Goal: Task Accomplishment & Management: Complete application form

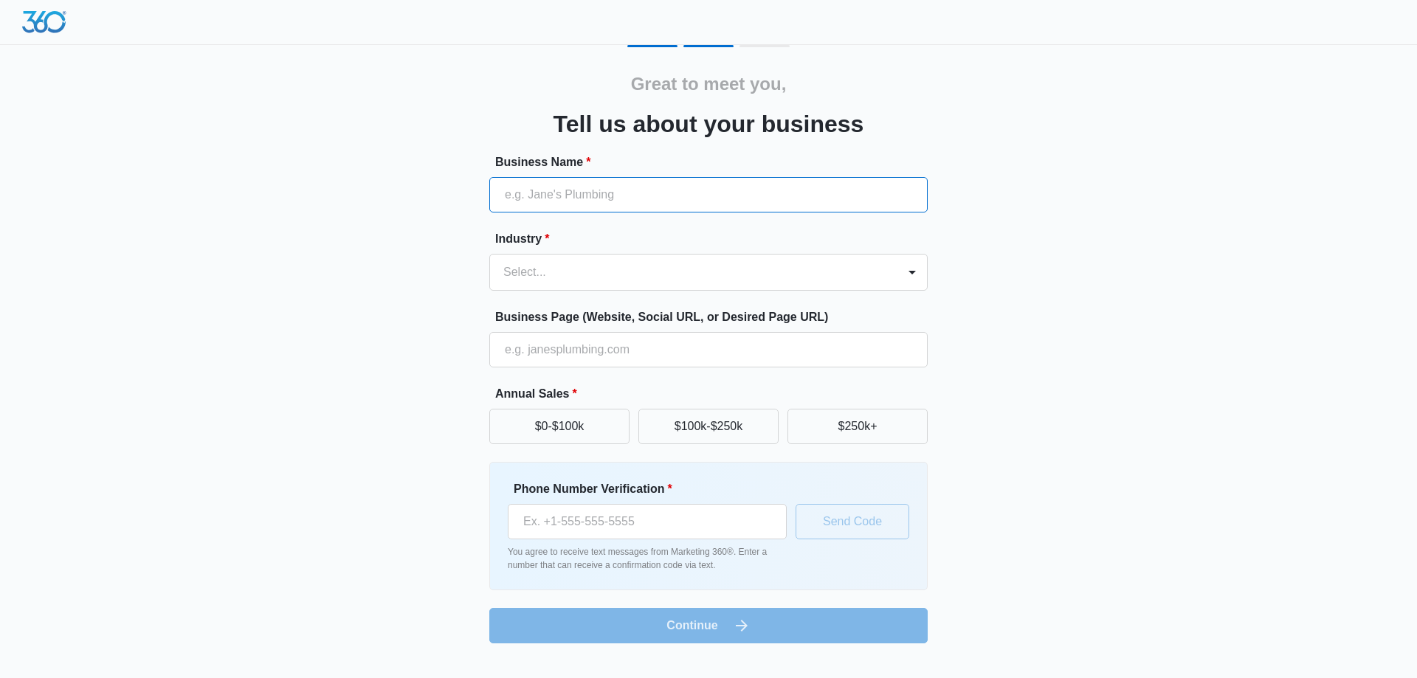
click at [601, 193] on input "Business Name *" at bounding box center [708, 194] width 438 height 35
type input "Flexcap Solutions LLC"
type input "(469) 288-7007"
click at [799, 277] on div at bounding box center [690, 272] width 375 height 21
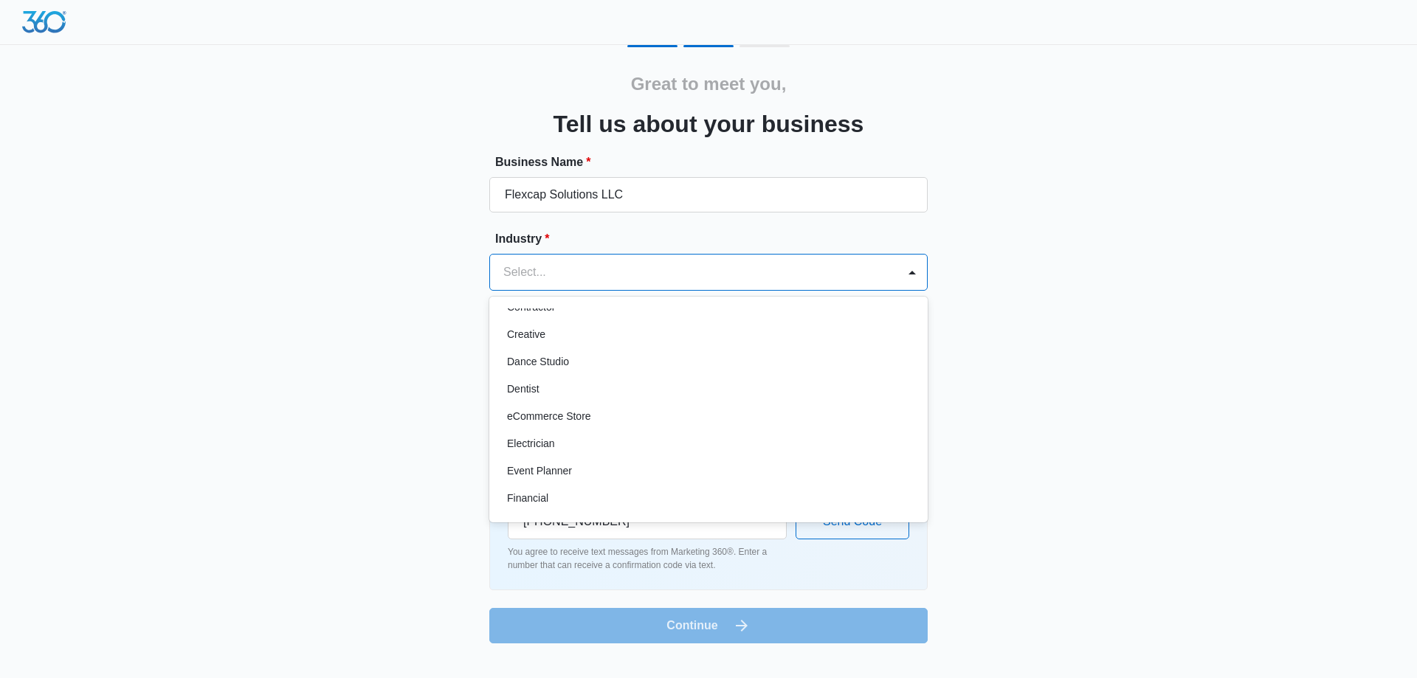
scroll to position [345, 0]
click at [677, 421] on div "Financial" at bounding box center [707, 417] width 400 height 15
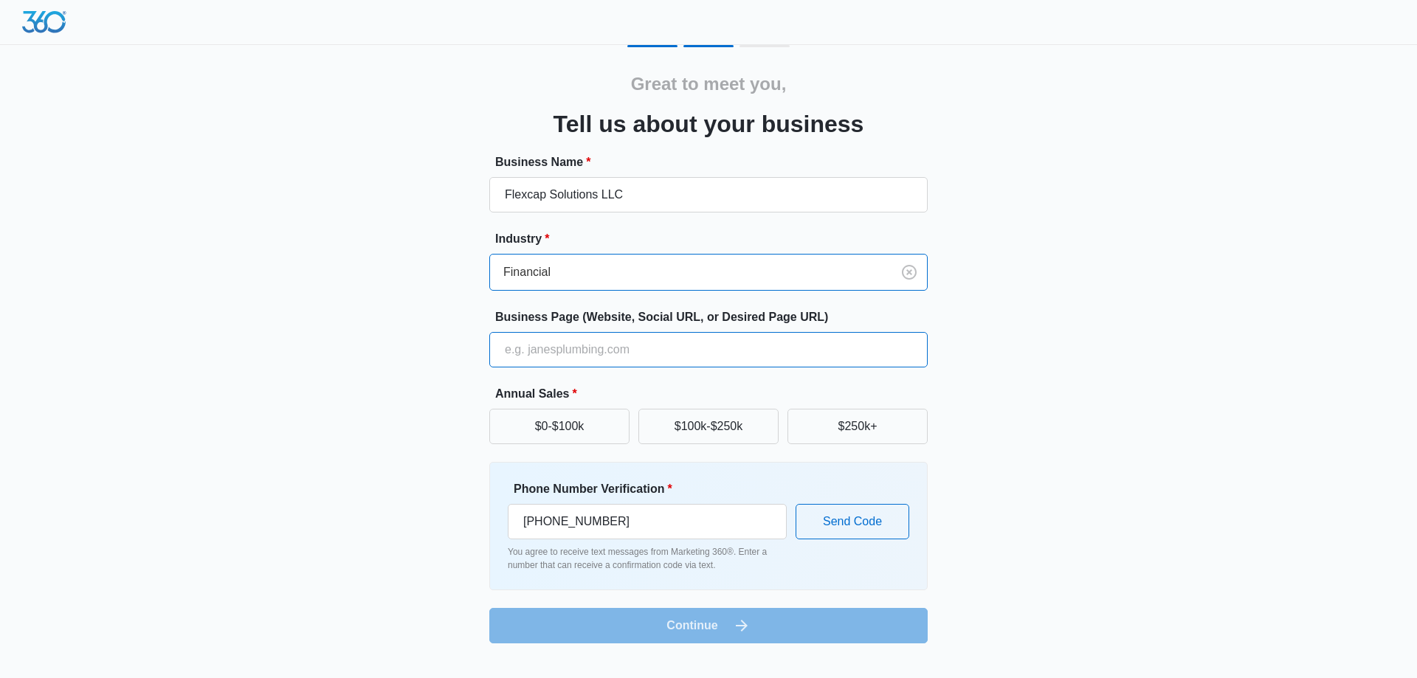
click at [648, 351] on input "Business Page (Website, Social URL, or Desired Page URL)" at bounding box center [708, 349] width 438 height 35
type input "www.flexcapsolutions.com"
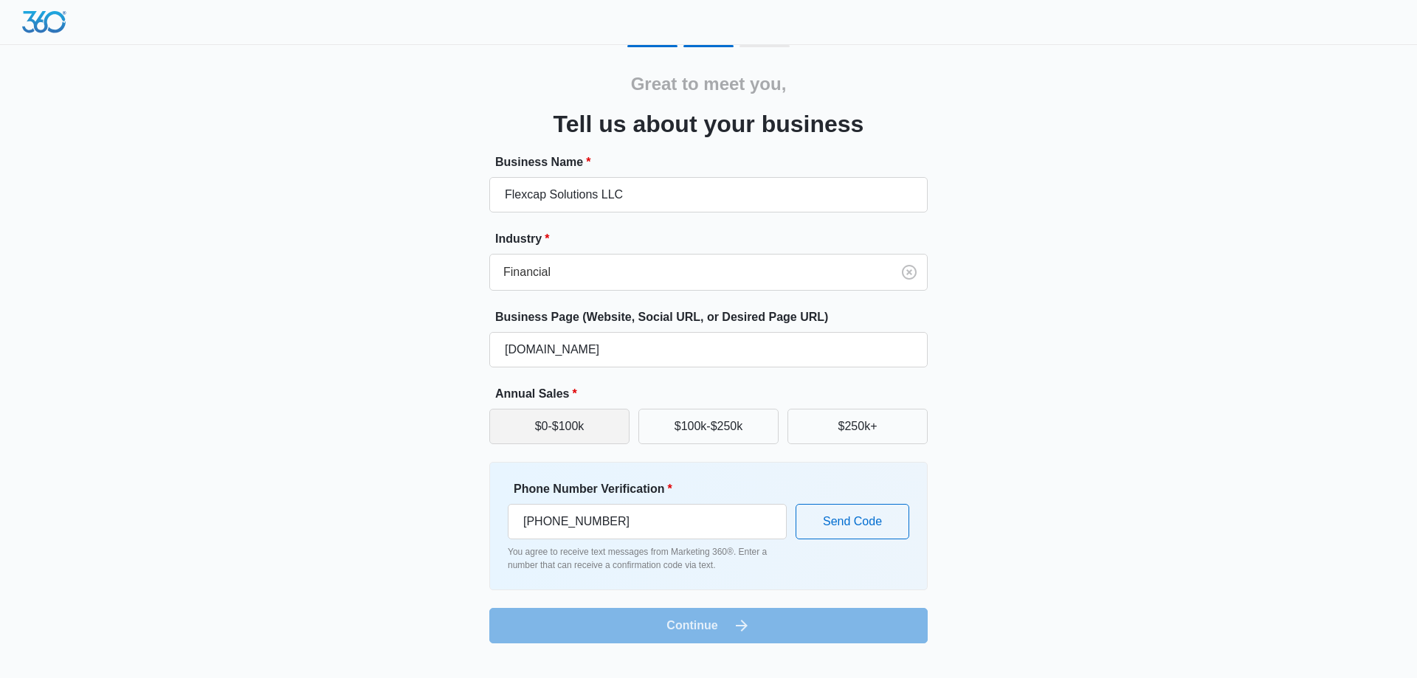
click at [579, 429] on button "$0-$100k" at bounding box center [559, 426] width 140 height 35
click at [872, 518] on button "Send Code" at bounding box center [853, 521] width 114 height 35
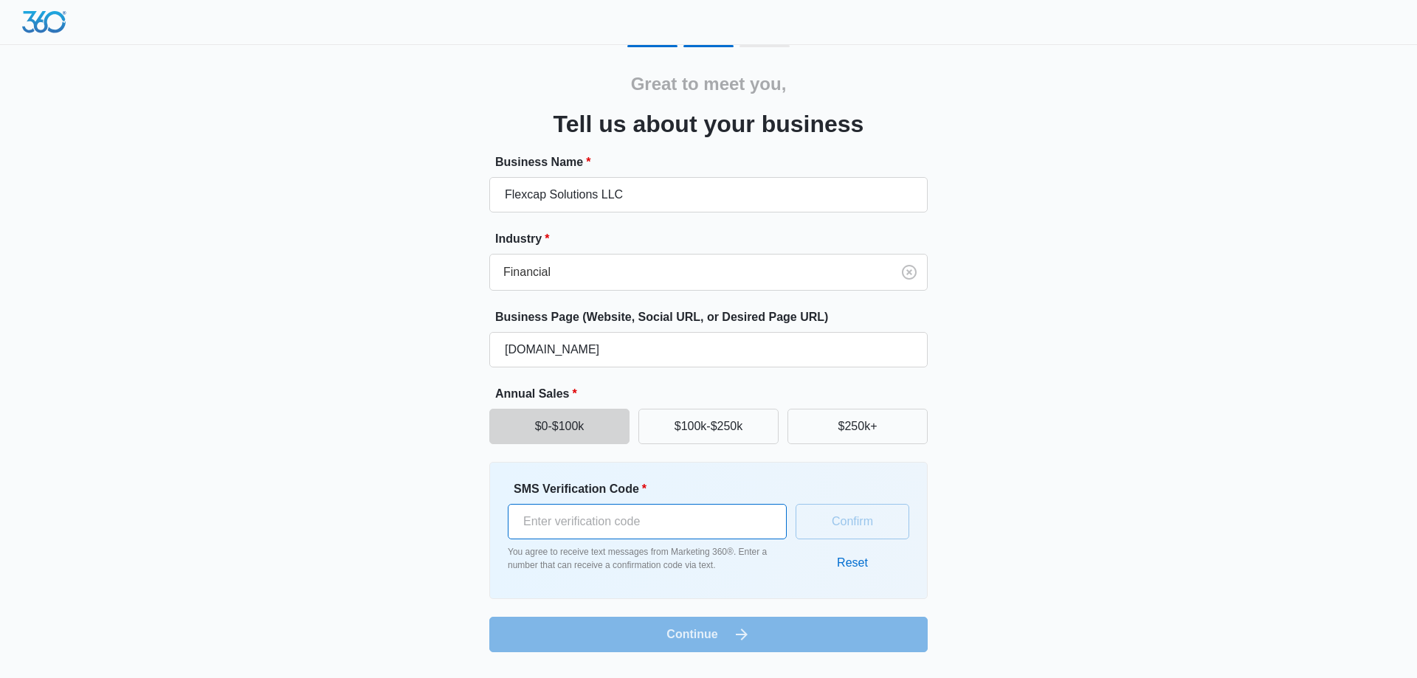
click at [613, 520] on input "SMS Verification Code *" at bounding box center [647, 521] width 279 height 35
type input "439804"
click at [857, 520] on button "Confirm" at bounding box center [853, 521] width 114 height 35
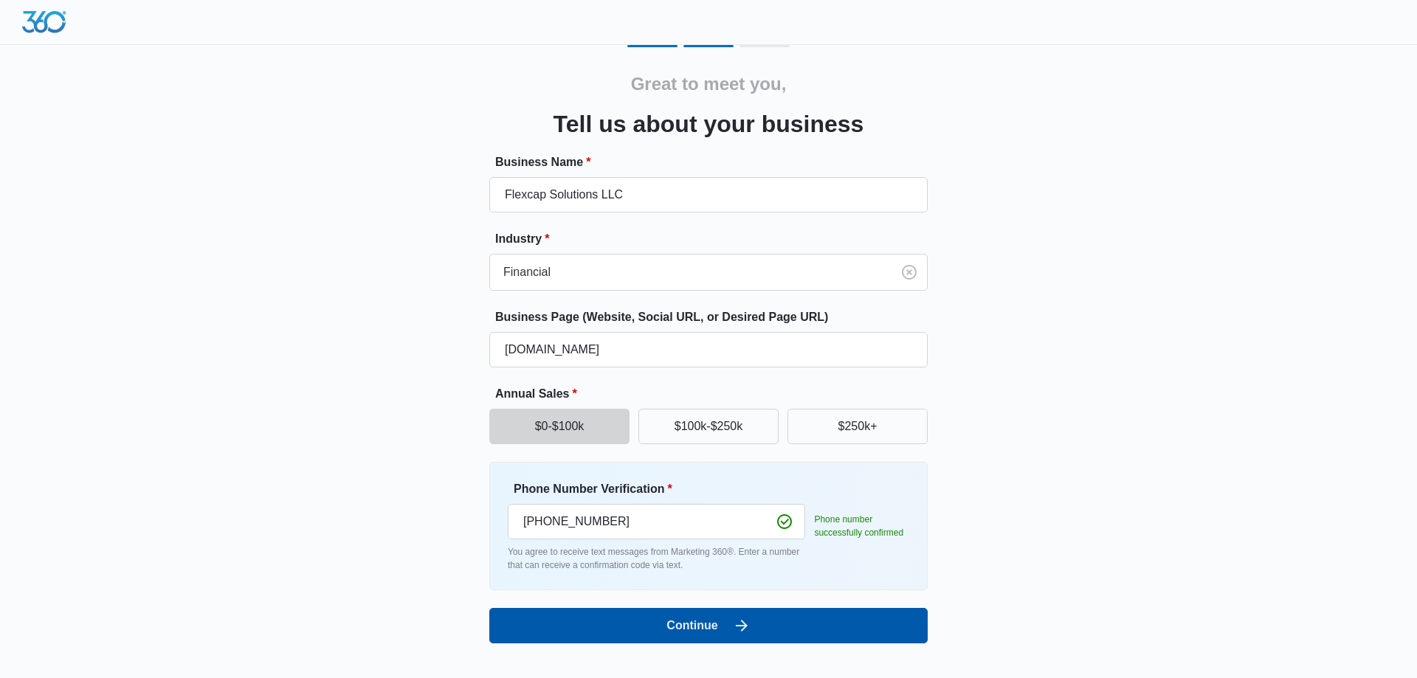
click at [731, 620] on button "Continue" at bounding box center [708, 625] width 438 height 35
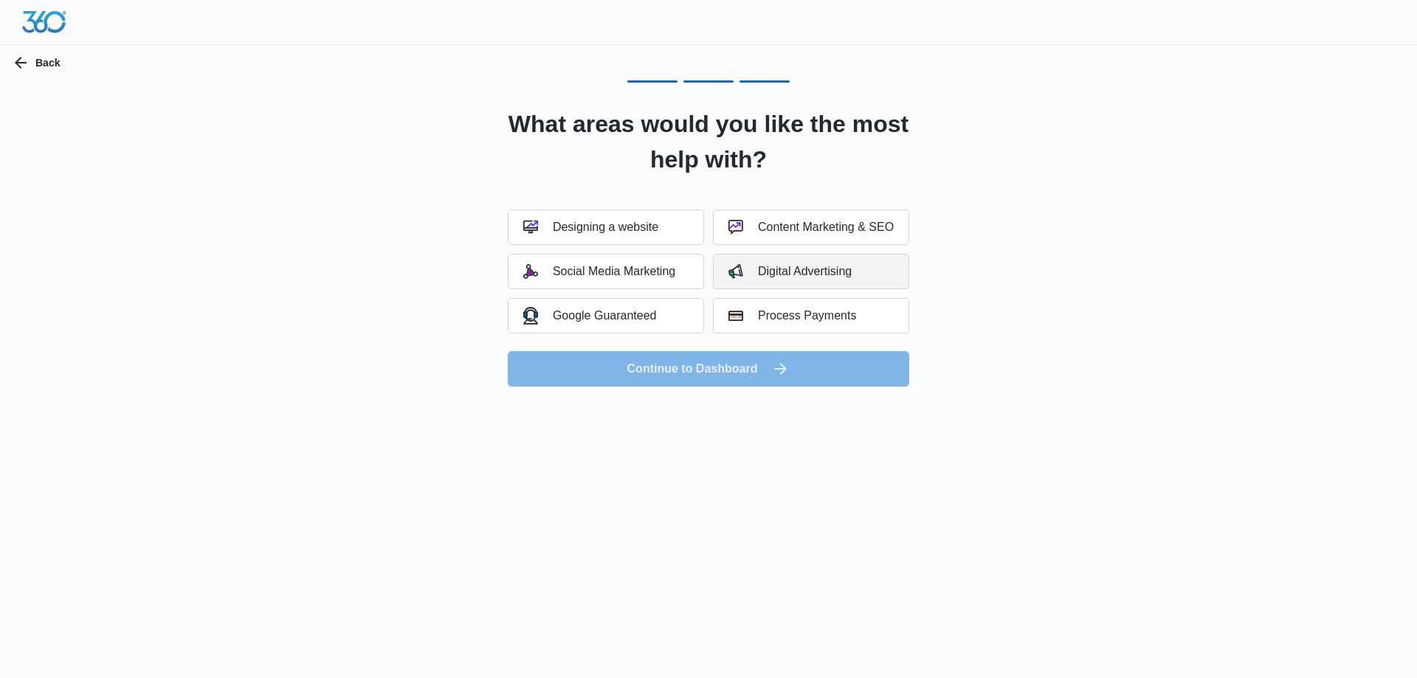
click at [824, 266] on div "Digital Advertising" at bounding box center [789, 271] width 123 height 15
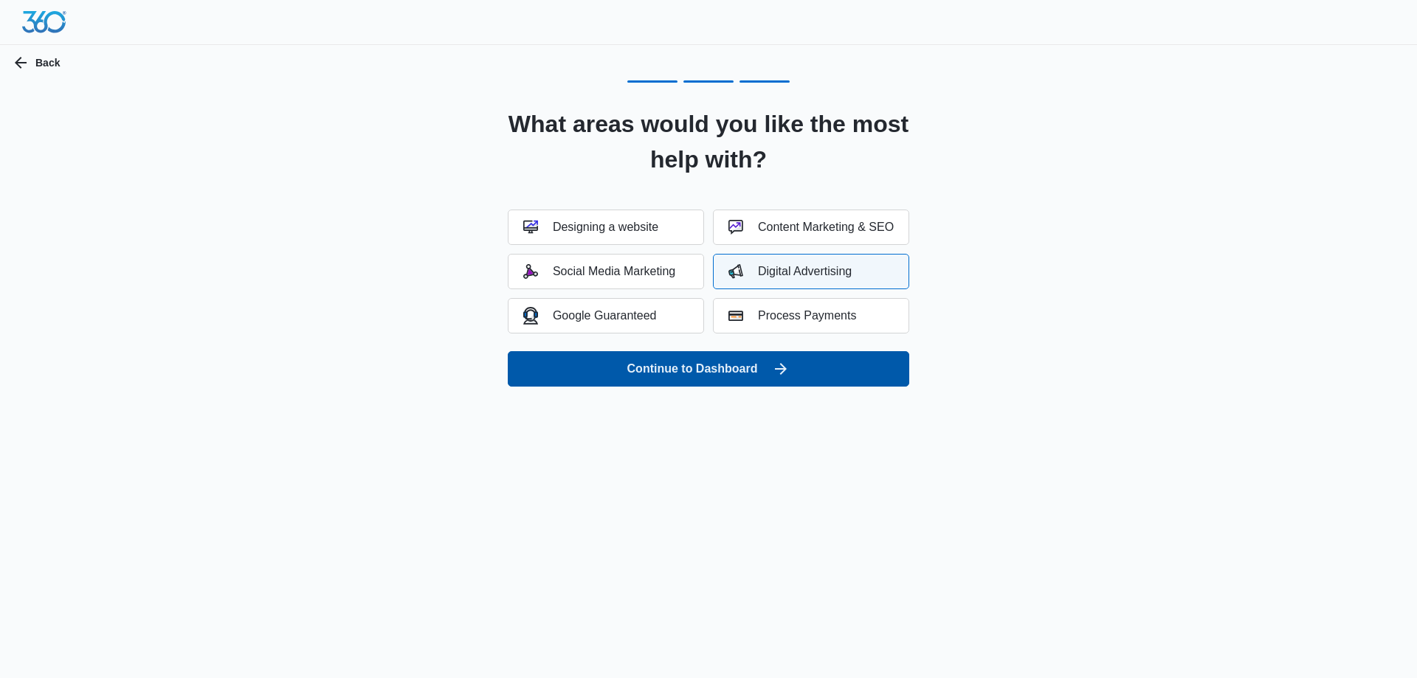
click at [766, 360] on button "Continue to Dashboard" at bounding box center [708, 368] width 401 height 35
